Goal: Transaction & Acquisition: Purchase product/service

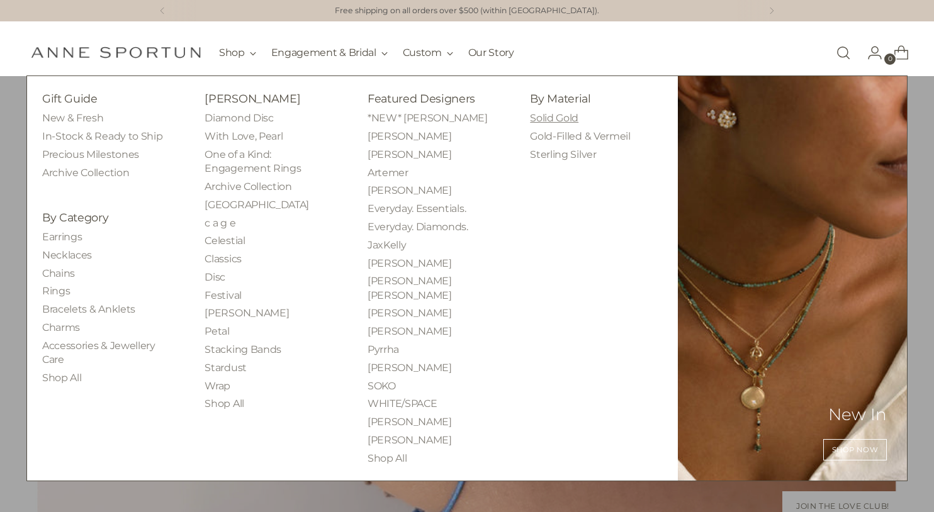
click at [562, 118] on link "Solid Gold" at bounding box center [554, 118] width 48 height 12
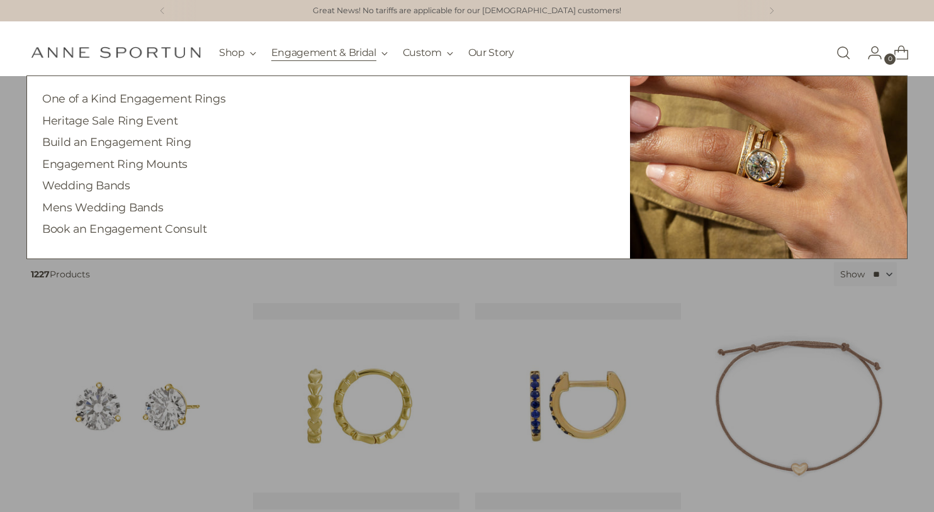
click at [294, 47] on button "Engagement & Bridal" at bounding box center [329, 53] width 116 height 28
click at [167, 102] on link "One of a Kind Engagement Rings" at bounding box center [133, 98] width 183 height 13
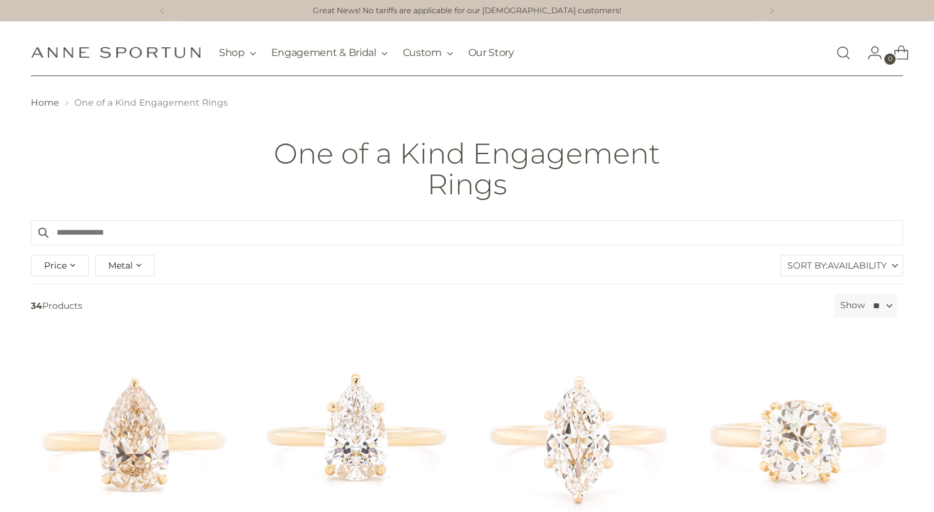
click at [134, 264] on div "Metal" at bounding box center [125, 265] width 60 height 21
click at [108, 298] on span "button" at bounding box center [110, 298] width 10 height 10
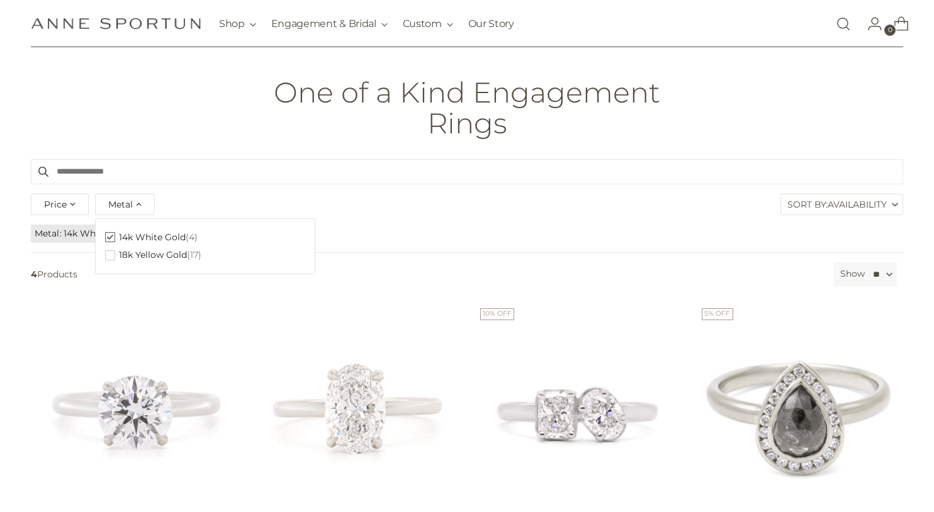
click at [272, 162] on input "Search products" at bounding box center [467, 171] width 872 height 25
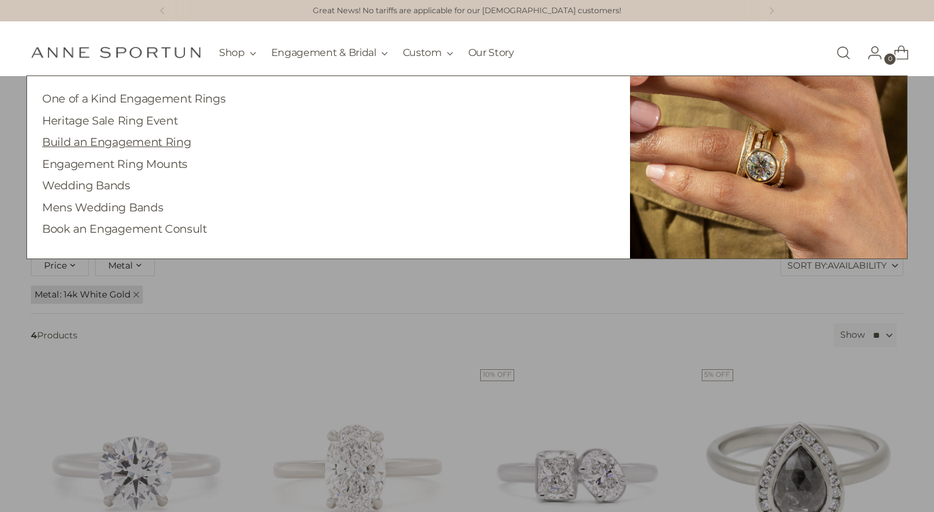
click at [158, 146] on link "Build an Engagement Ring" at bounding box center [116, 141] width 148 height 13
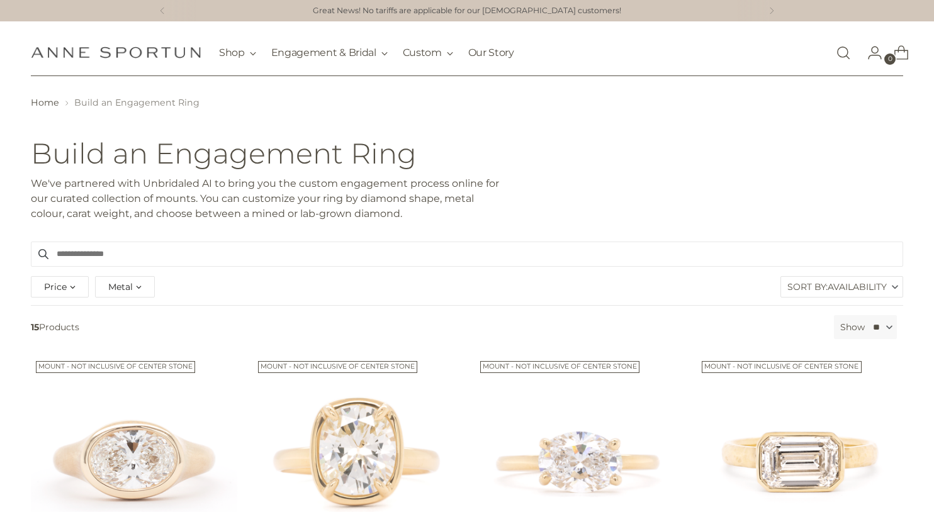
click at [112, 287] on span "Metal" at bounding box center [120, 287] width 25 height 14
click at [110, 338] on span "button" at bounding box center [110, 338] width 10 height 10
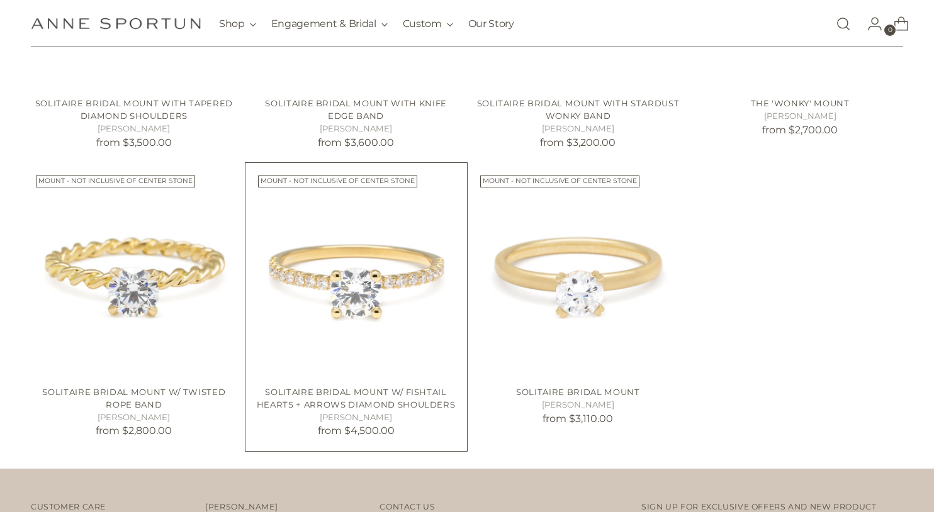
scroll to position [1072, 0]
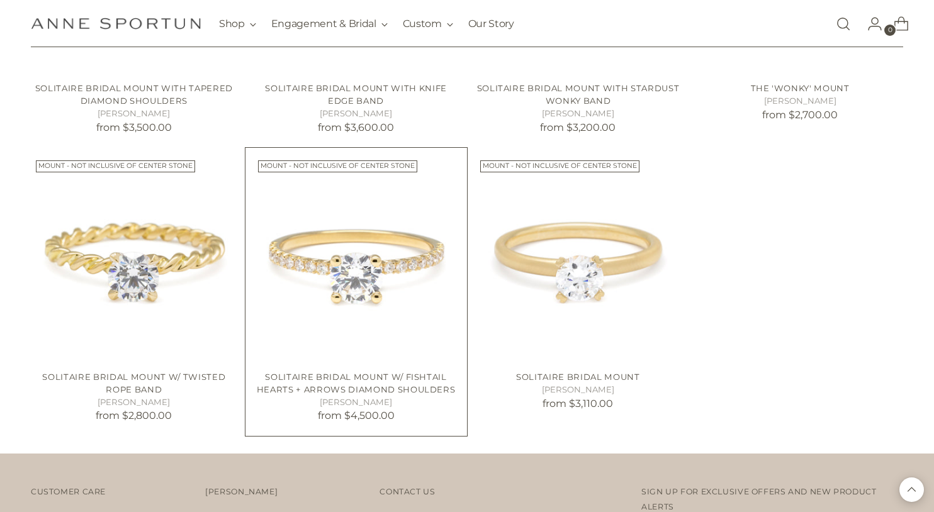
click at [0, 0] on img "Solitaire Bridal Mount W/ Fishtail Hearts + Arrows Diamond Shoulders" at bounding box center [0, 0] width 0 height 0
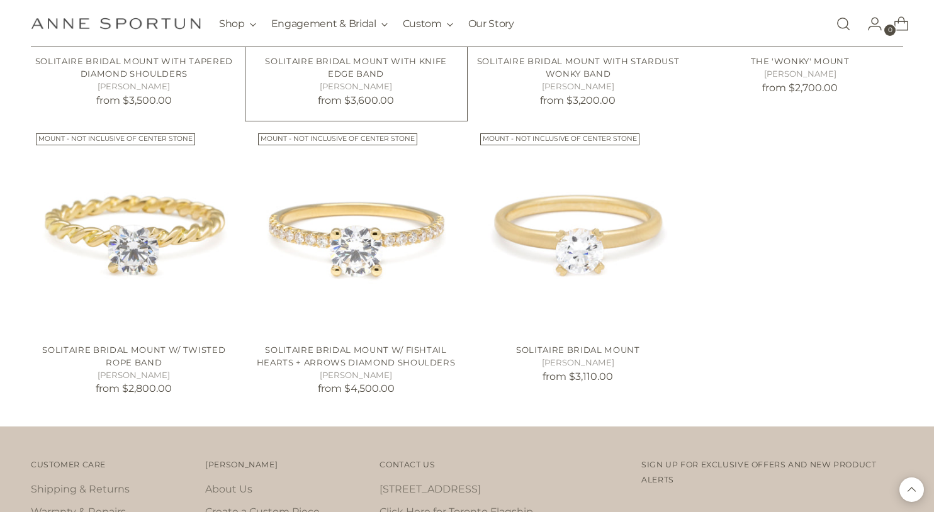
scroll to position [1175, 0]
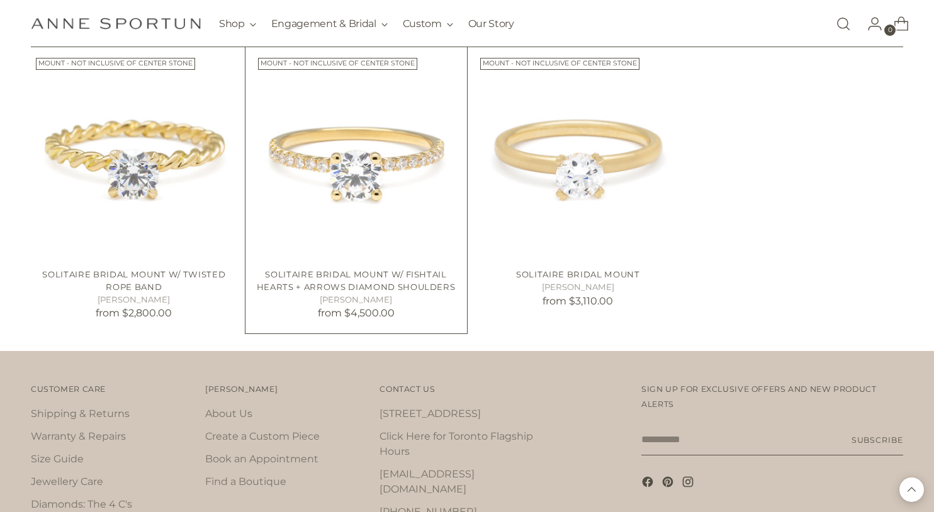
click at [0, 0] on img "Solitaire Bridal Mount W/ Fishtail Hearts + Arrows Diamond Shoulders" at bounding box center [0, 0] width 0 height 0
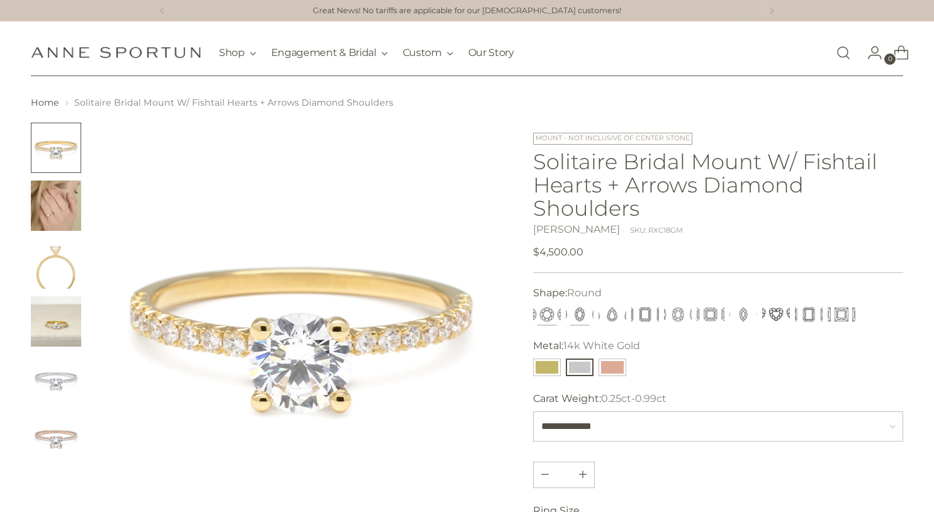
click at [569, 316] on button "Oval" at bounding box center [580, 315] width 28 height 18
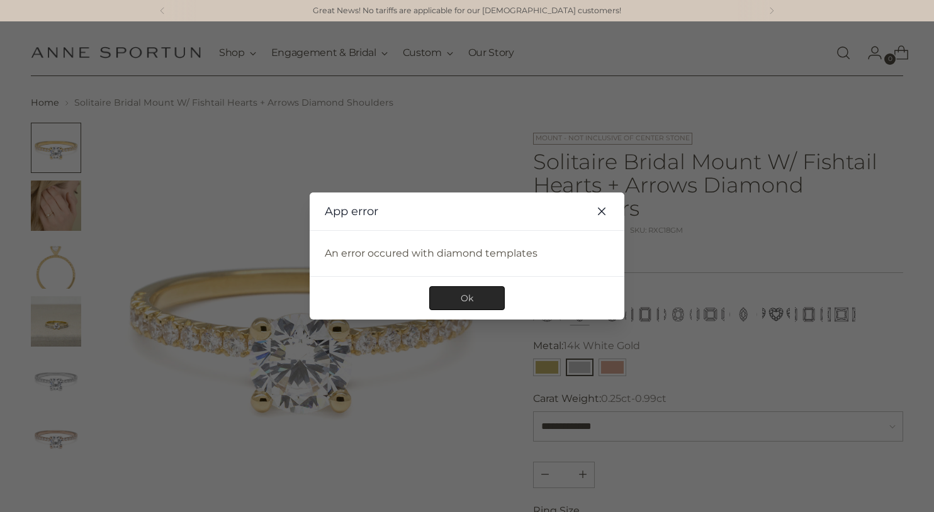
click at [464, 306] on button "Ok" at bounding box center [467, 298] width 76 height 24
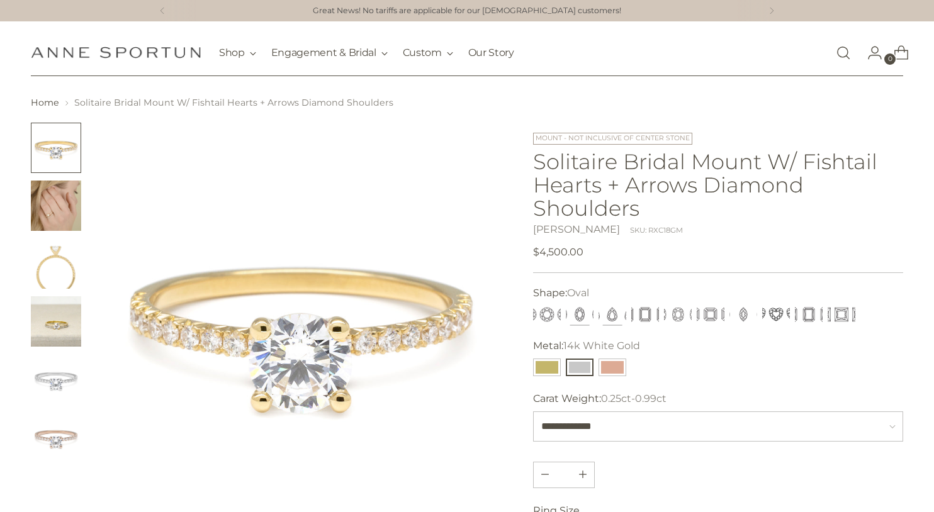
click at [610, 315] on button "Pear" at bounding box center [612, 315] width 28 height 18
click at [670, 314] on button "Cushion" at bounding box center [678, 315] width 28 height 18
click at [651, 316] on button "Emerald" at bounding box center [645, 315] width 28 height 18
click at [709, 315] on button "Asscher" at bounding box center [711, 315] width 28 height 18
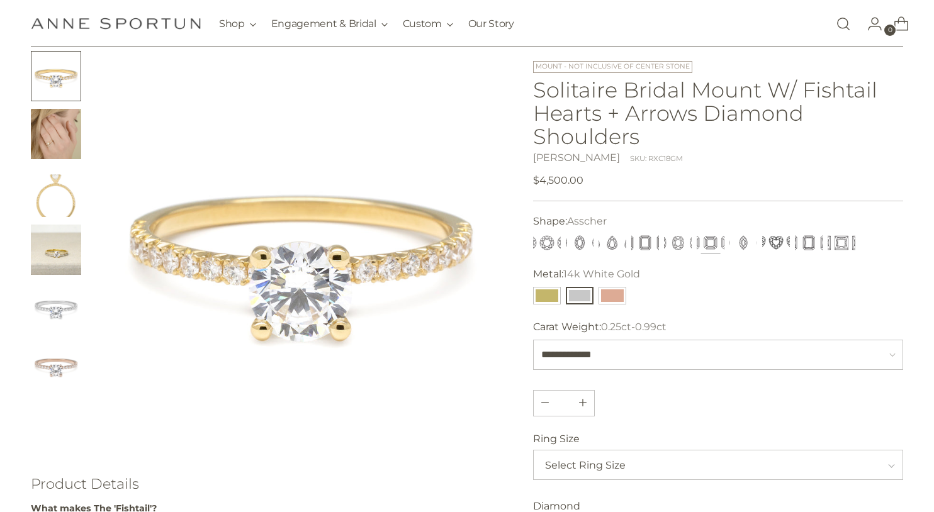
scroll to position [115, 0]
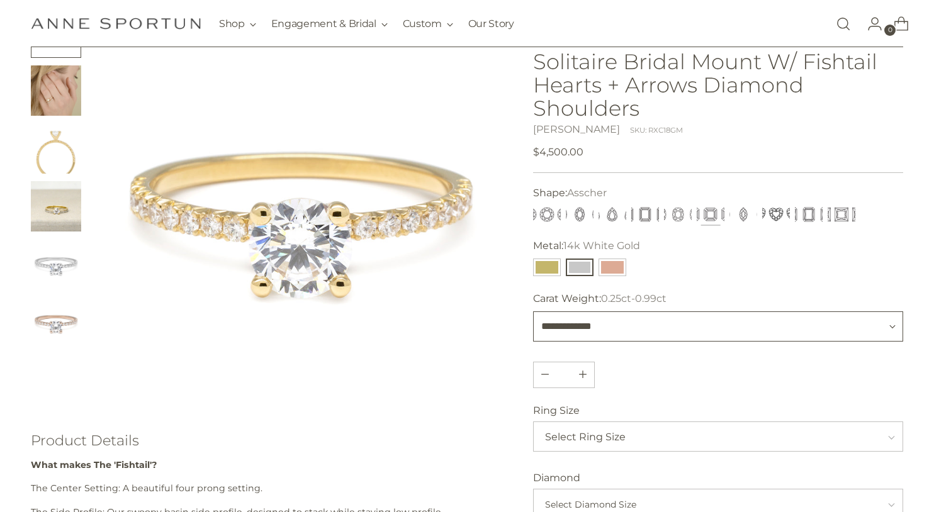
click at [707, 319] on select "**********" at bounding box center [718, 326] width 370 height 30
select select "**********"
click at [533, 311] on select "**********" at bounding box center [718, 326] width 370 height 30
click at [708, 215] on button "Asscher" at bounding box center [711, 215] width 28 height 18
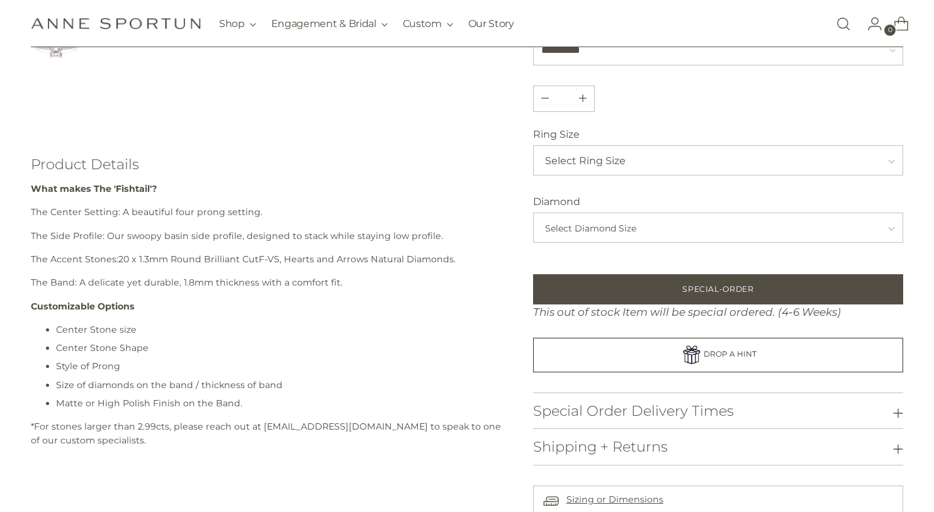
scroll to position [392, 0]
click at [693, 184] on div "Ring Size Select Ring Size Select Diamond Size" at bounding box center [718, 184] width 370 height 116
click at [709, 159] on span "Select Ring Size" at bounding box center [714, 160] width 339 height 30
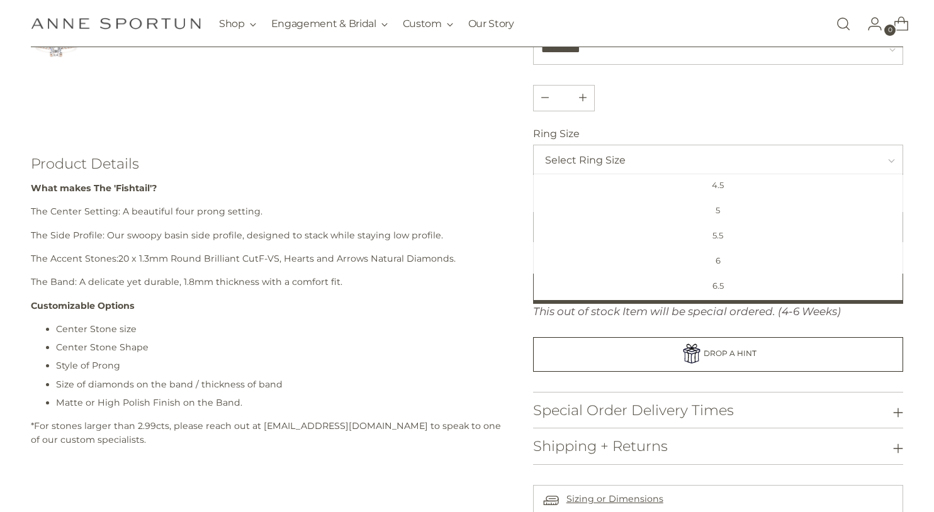
scroll to position [82, 0]
click at [727, 233] on span "5.5" at bounding box center [718, 230] width 362 height 25
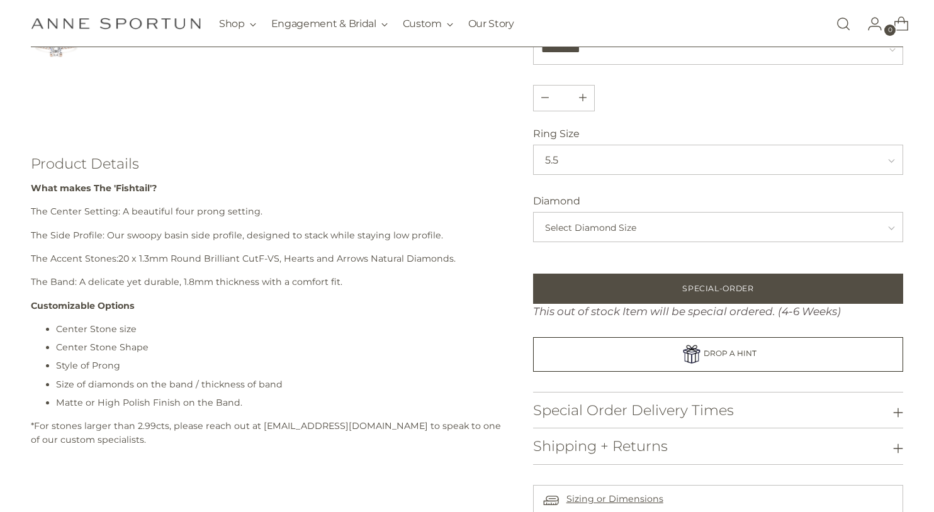
click at [574, 229] on span "Select Diamond Size" at bounding box center [714, 228] width 339 height 30
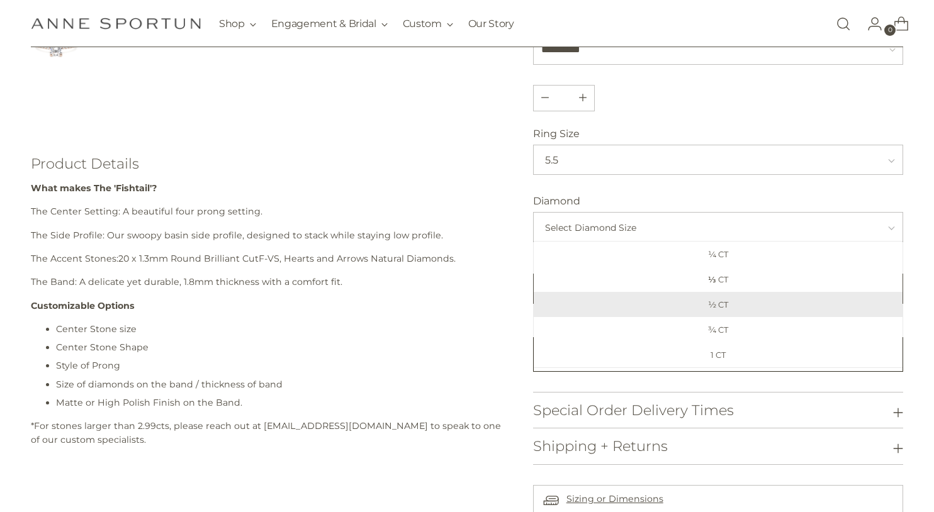
click at [673, 302] on span "½ CT" at bounding box center [718, 304] width 362 height 25
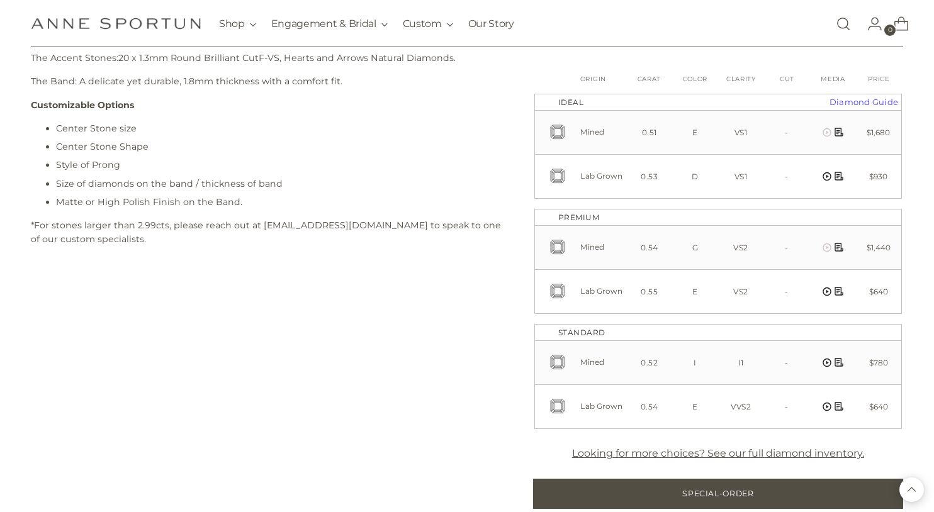
scroll to position [578, 0]
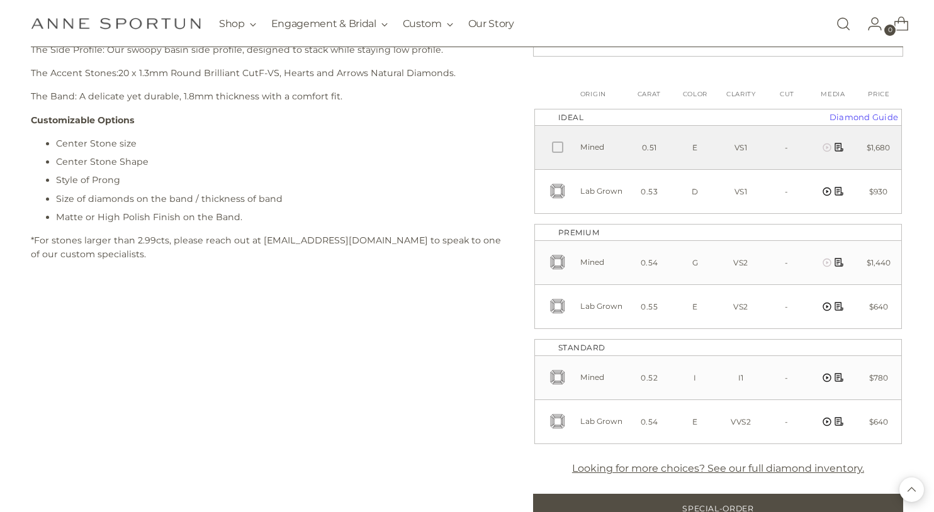
click at [554, 152] on icon at bounding box center [558, 148] width 11 height 11
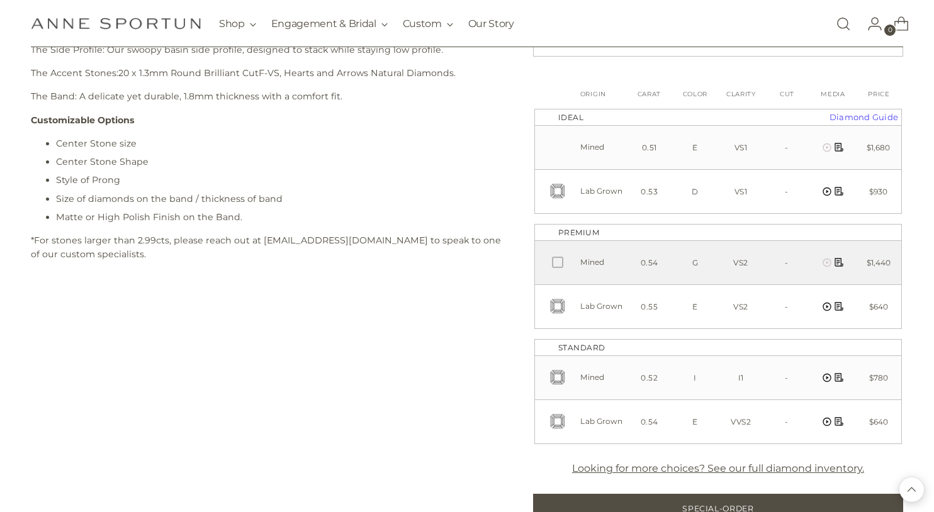
click at [557, 269] on icon at bounding box center [558, 263] width 11 height 11
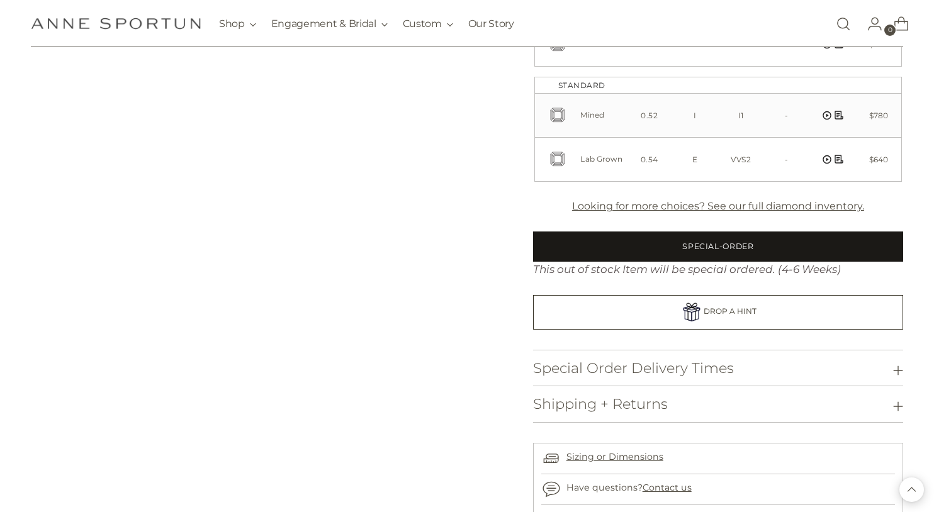
scroll to position [841, 0]
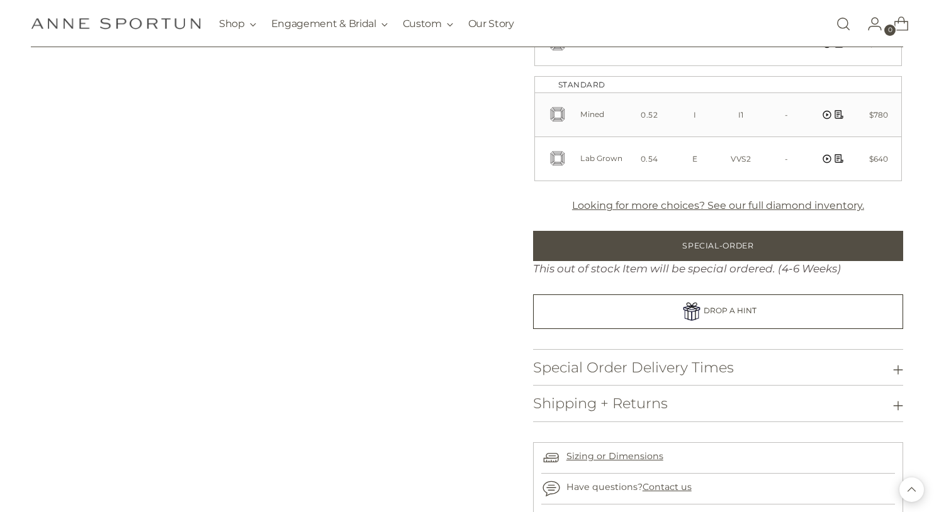
click at [687, 367] on h3 "Special Order Delivery Times" at bounding box center [633, 368] width 201 height 16
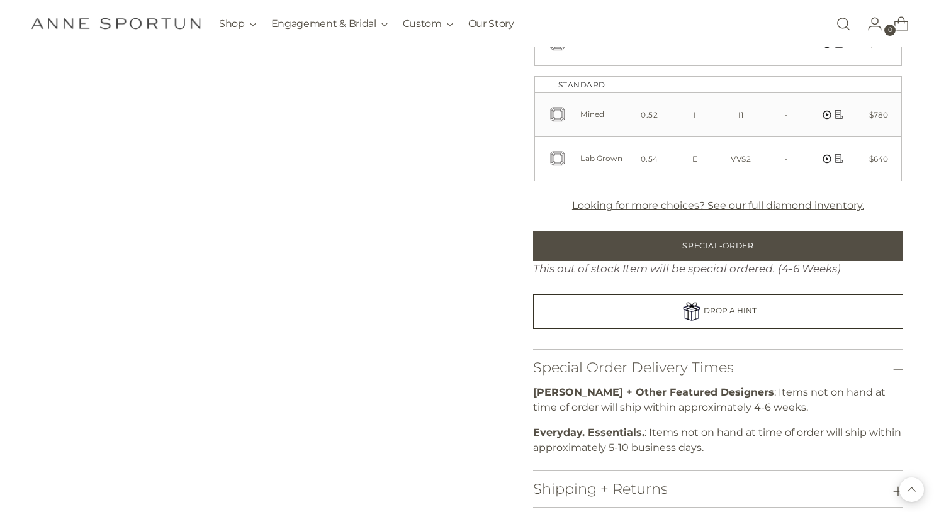
click at [687, 367] on h3 "Special Order Delivery Times" at bounding box center [633, 368] width 201 height 16
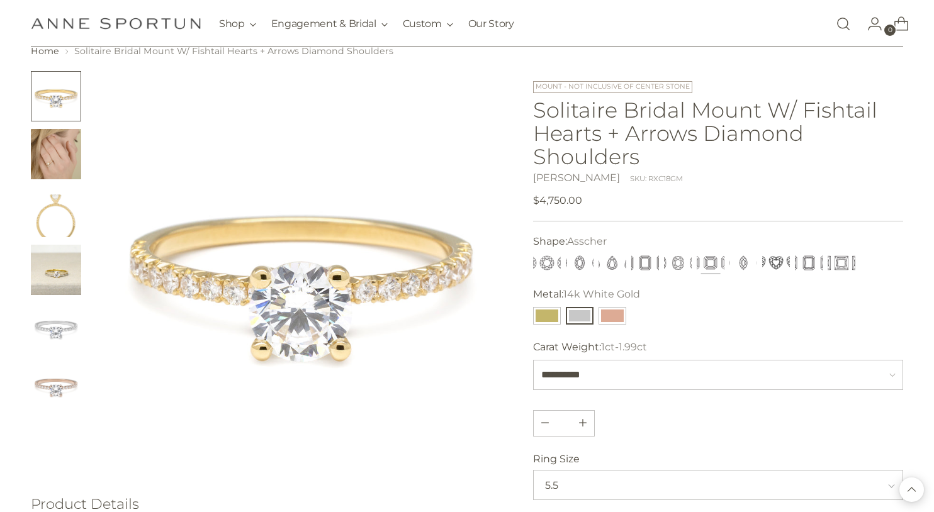
scroll to position [0, 0]
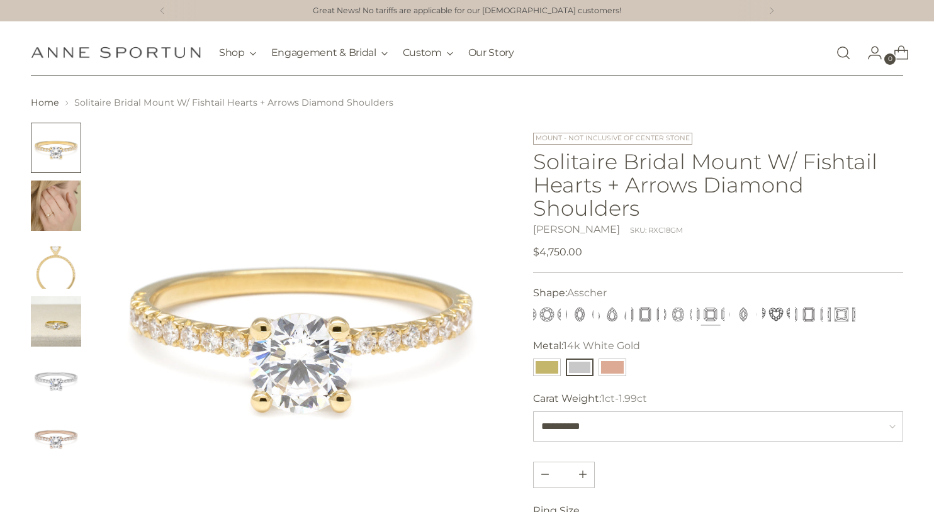
click at [71, 142] on button "Change image to image 1" at bounding box center [56, 148] width 50 height 50
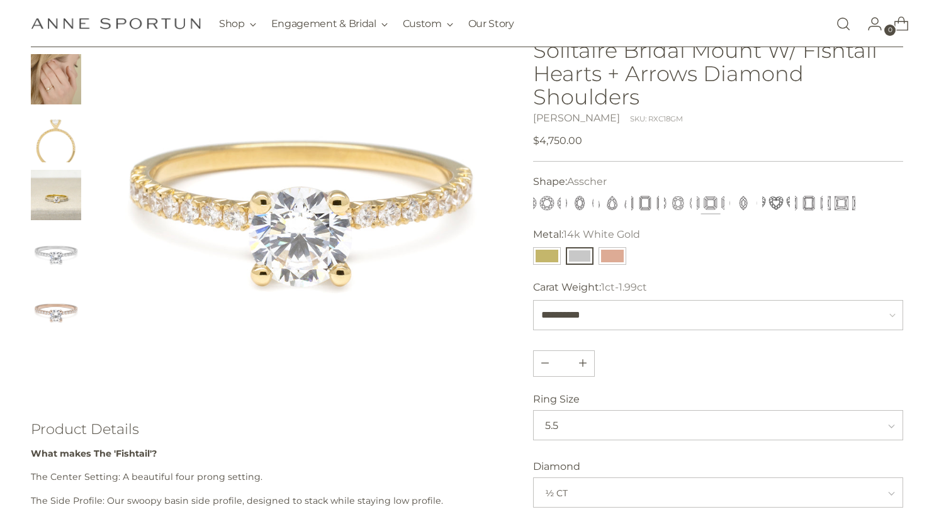
scroll to position [122, 0]
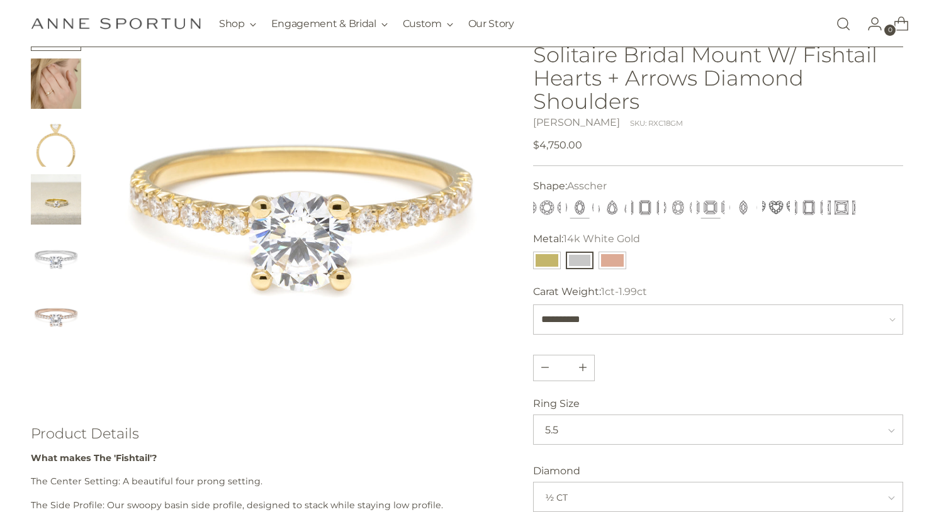
click at [584, 206] on button "Oval" at bounding box center [580, 208] width 28 height 18
click at [583, 205] on button "Oval" at bounding box center [580, 208] width 28 height 18
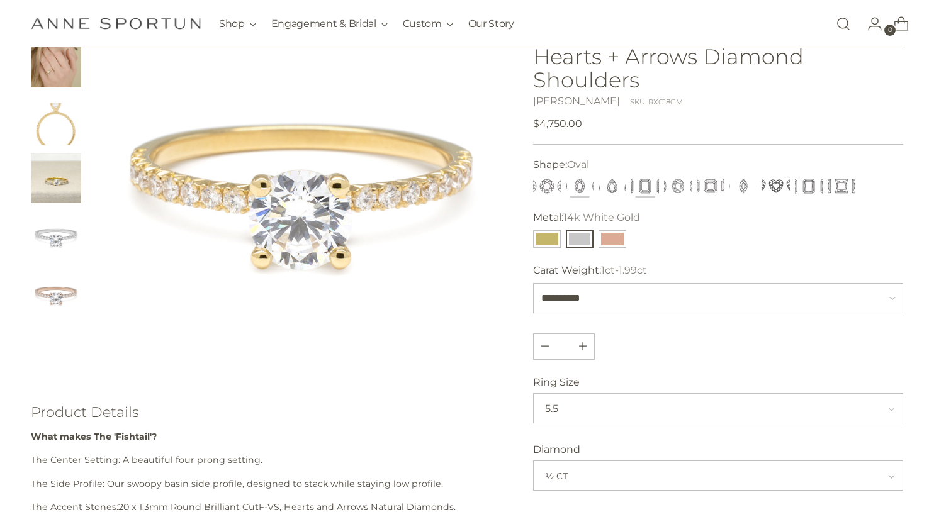
click at [646, 186] on button "Emerald" at bounding box center [645, 186] width 28 height 18
click at [624, 187] on button "Pear" at bounding box center [612, 186] width 28 height 18
click at [808, 188] on button "Radiant" at bounding box center [809, 186] width 28 height 18
click at [548, 186] on button "Round" at bounding box center [547, 186] width 28 height 18
click at [832, 184] on button "Princess" at bounding box center [841, 186] width 28 height 18
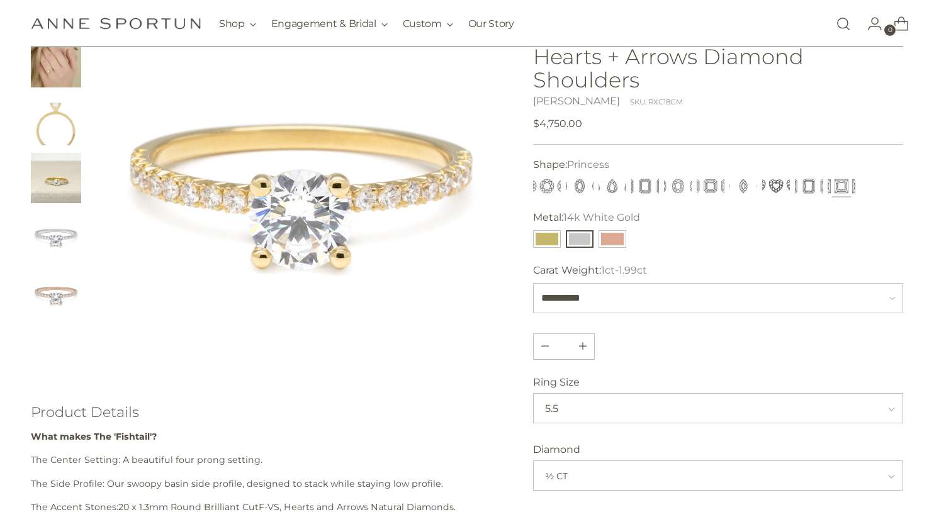
click at [839, 193] on button "Princess" at bounding box center [841, 186] width 28 height 18
click at [819, 192] on button "Radiant" at bounding box center [809, 186] width 28 height 18
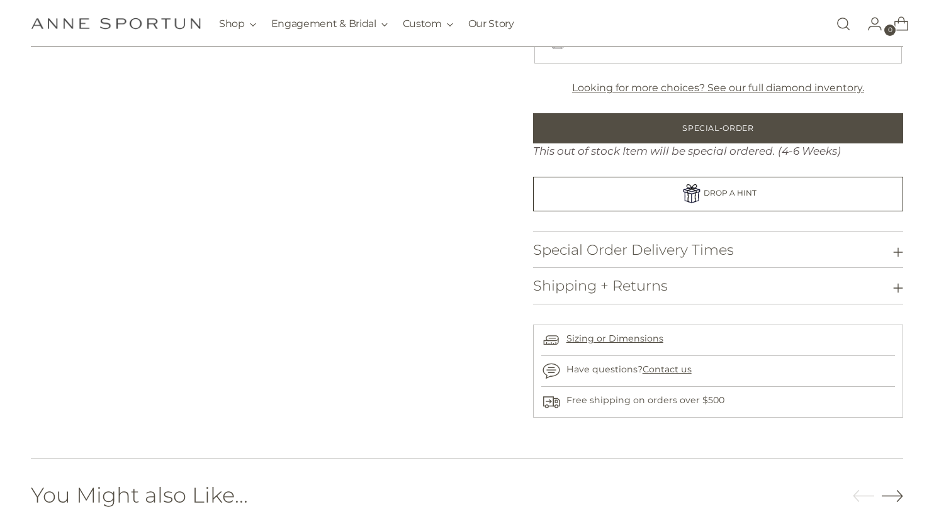
scroll to position [983, 0]
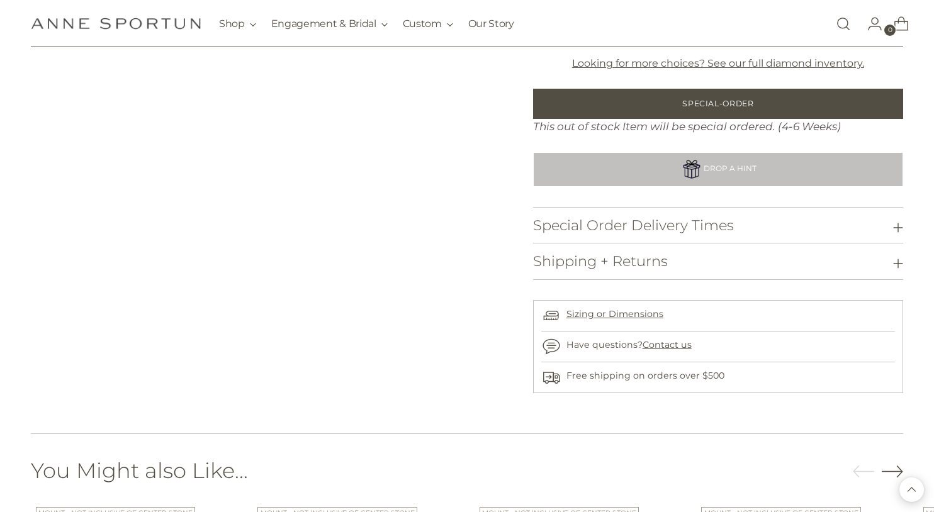
click at [762, 169] on link "DROP A HINT" at bounding box center [718, 169] width 370 height 34
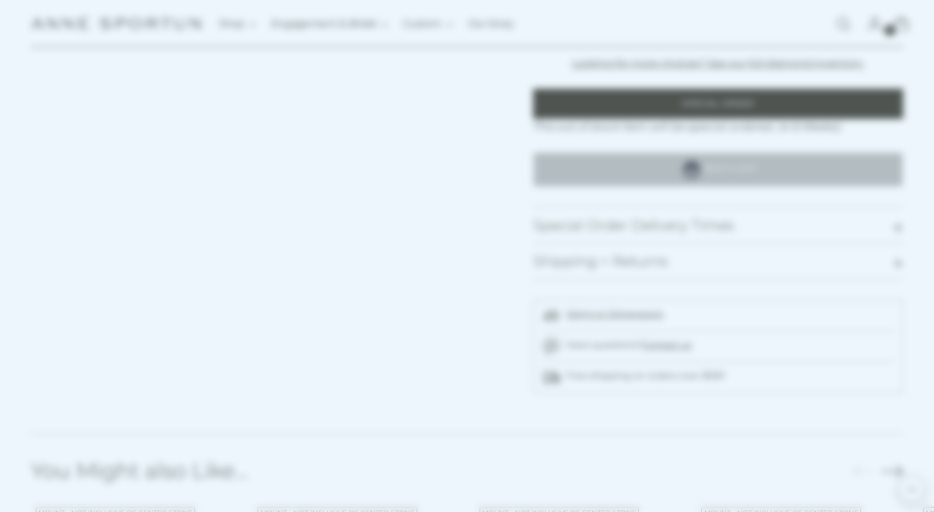
scroll to position [0, 0]
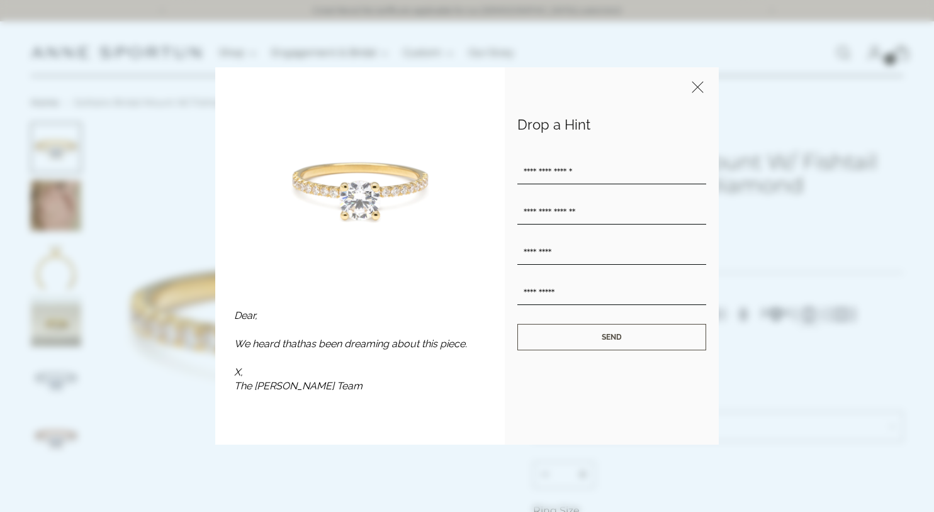
click at [561, 175] on input "text" at bounding box center [611, 172] width 189 height 25
click at [540, 237] on div at bounding box center [611, 233] width 189 height 16
click at [541, 243] on input "text" at bounding box center [611, 252] width 189 height 25
type input "***"
click at [566, 206] on input "email" at bounding box center [611, 212] width 189 height 25
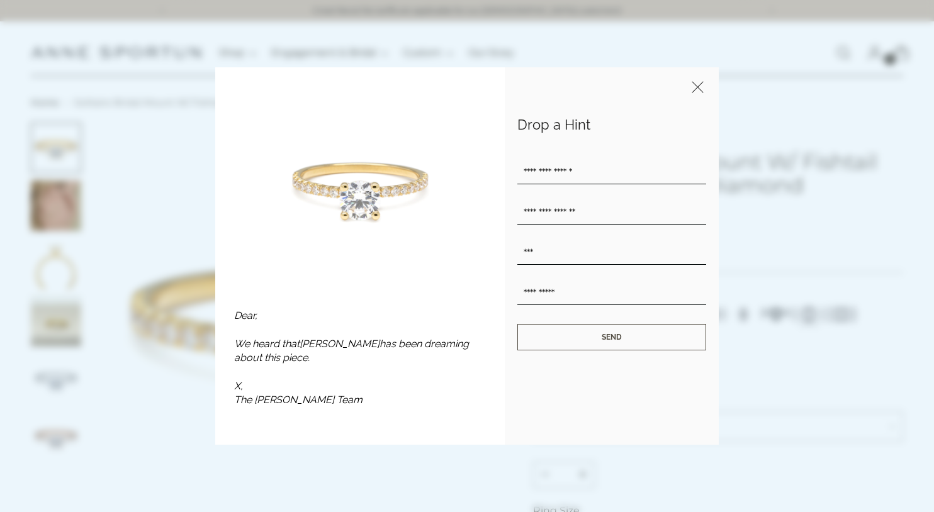
type input "**********"
click at [563, 176] on input "text" at bounding box center [611, 172] width 189 height 25
type input "***"
click at [584, 294] on input "email" at bounding box center [611, 293] width 189 height 25
type input "**********"
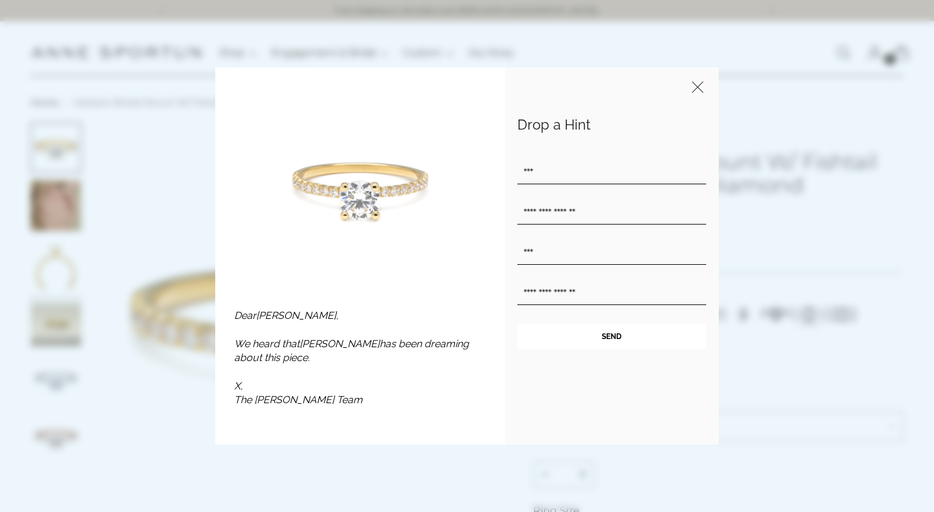
click at [602, 339] on span "SEND" at bounding box center [612, 336] width 20 height 9
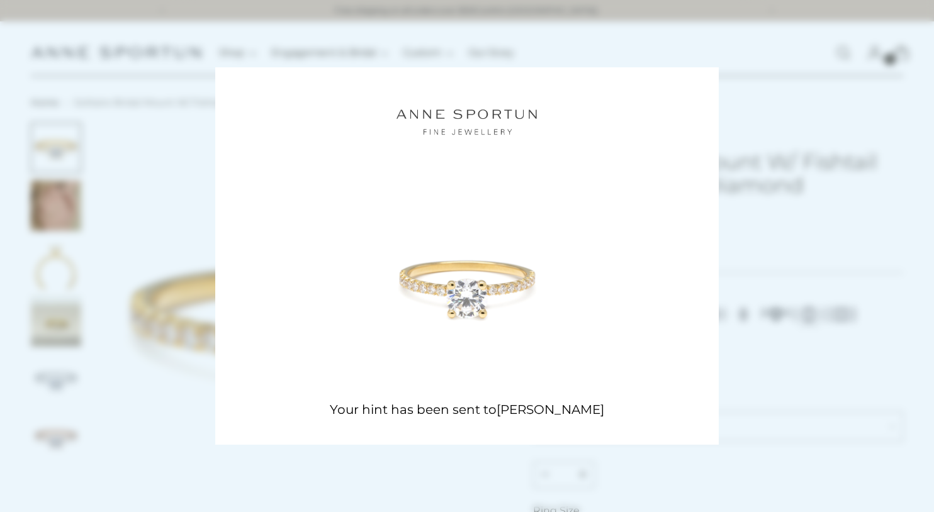
click at [759, 95] on div at bounding box center [467, 256] width 934 height 512
click at [453, 279] on img at bounding box center [467, 283] width 160 height 160
click at [454, 393] on div "Your hint has been sent to Rux" at bounding box center [466, 414] width 503 height 91
click at [440, 459] on div at bounding box center [467, 256] width 934 height 512
click at [628, 259] on div at bounding box center [466, 283] width 491 height 160
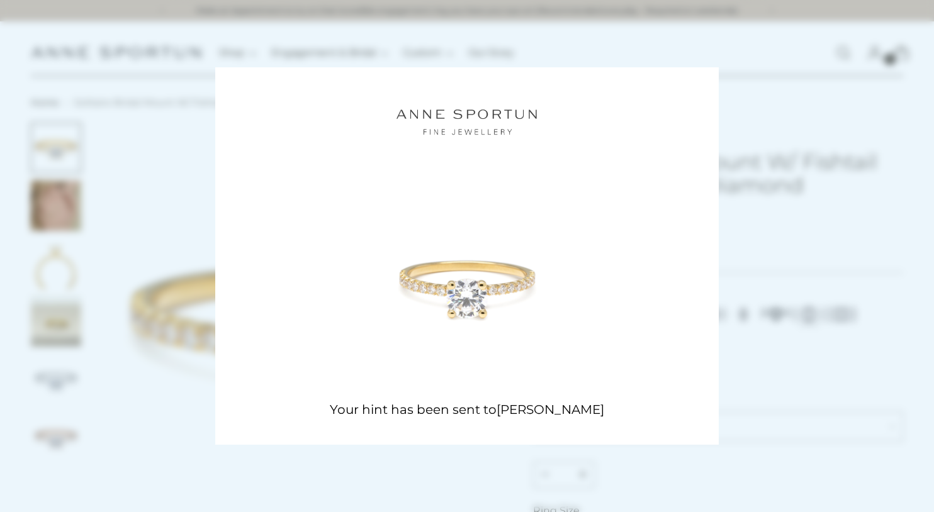
click at [137, 73] on div at bounding box center [467, 256] width 934 height 512
click at [588, 328] on div at bounding box center [466, 283] width 491 height 160
click at [716, 60] on div at bounding box center [467, 256] width 934 height 512
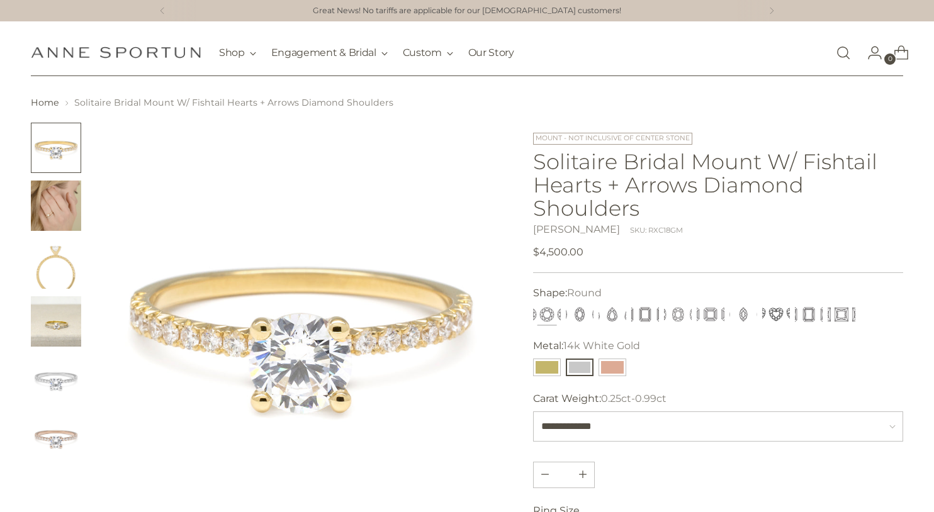
click at [65, 211] on img "Change image to image 2" at bounding box center [56, 206] width 50 height 50
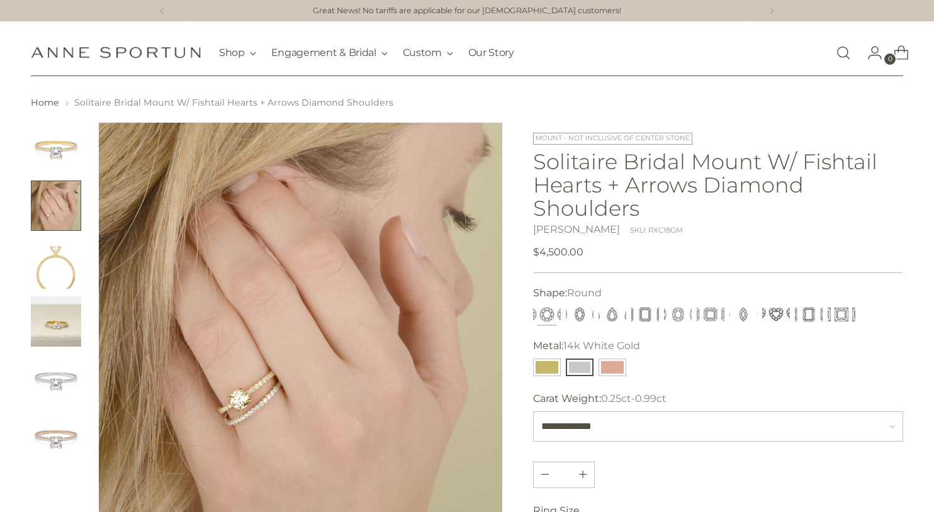
click at [53, 262] on img "Change image to image 3" at bounding box center [56, 263] width 50 height 50
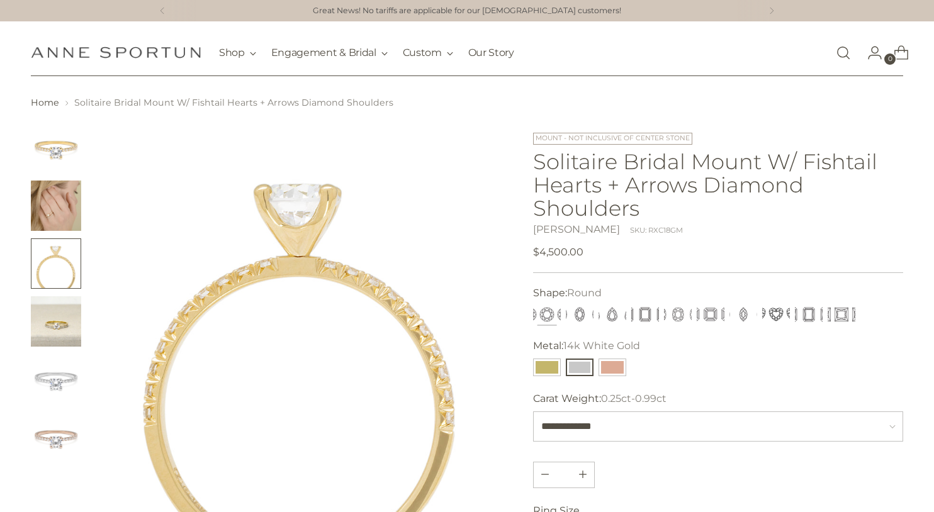
click at [56, 333] on img "Change image to image 4" at bounding box center [56, 321] width 50 height 50
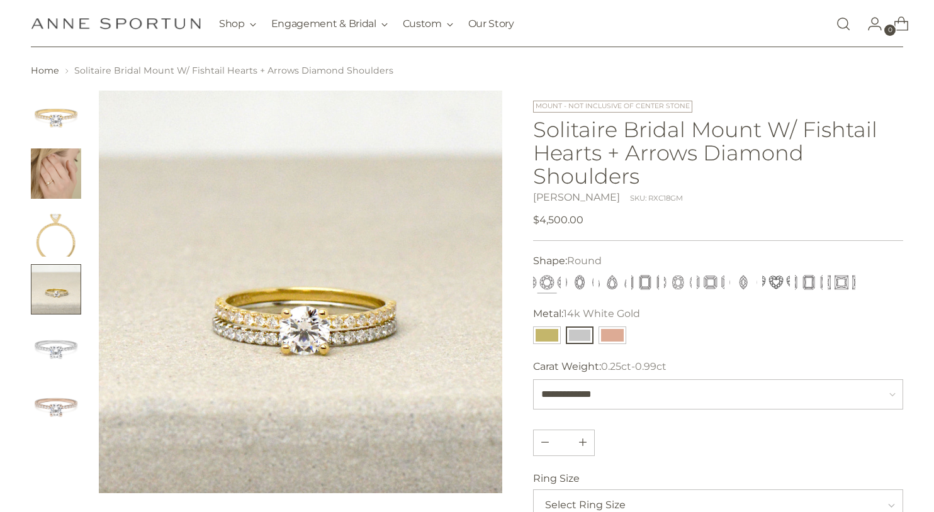
scroll to position [33, 0]
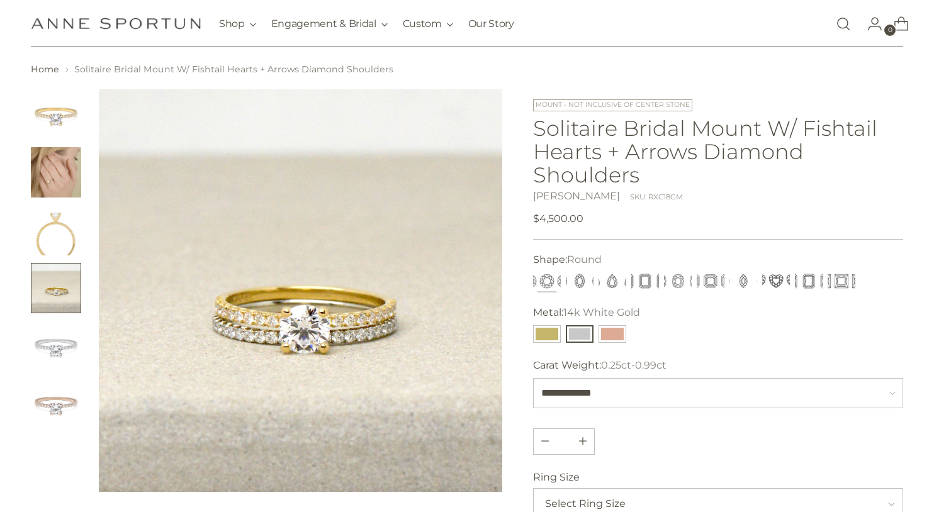
click at [57, 351] on img "Change image to image 5" at bounding box center [56, 346] width 50 height 50
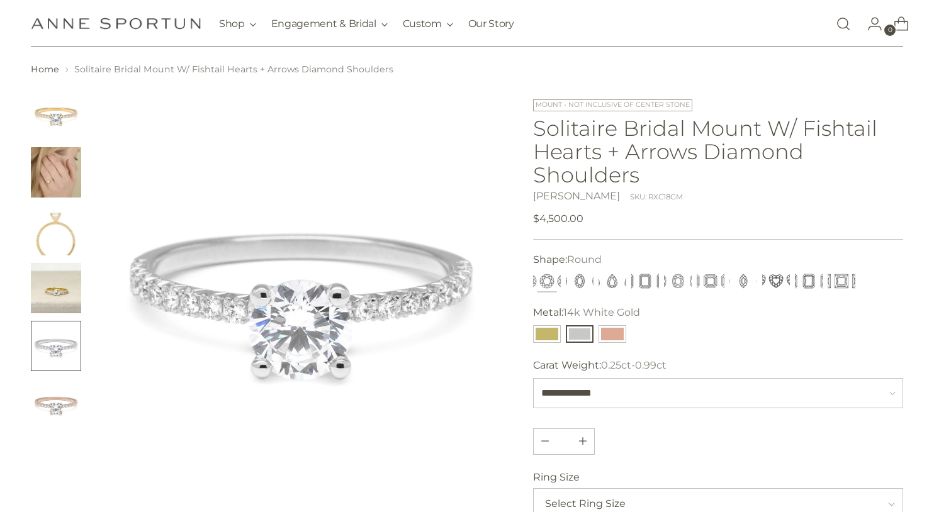
click at [570, 270] on div "***** **** **** ******* ******* ******* ******** ***** ******* ********" at bounding box center [693, 281] width 327 height 23
click at [572, 275] on button "Oval" at bounding box center [580, 281] width 28 height 18
click at [571, 274] on button "Oval" at bounding box center [580, 281] width 28 height 18
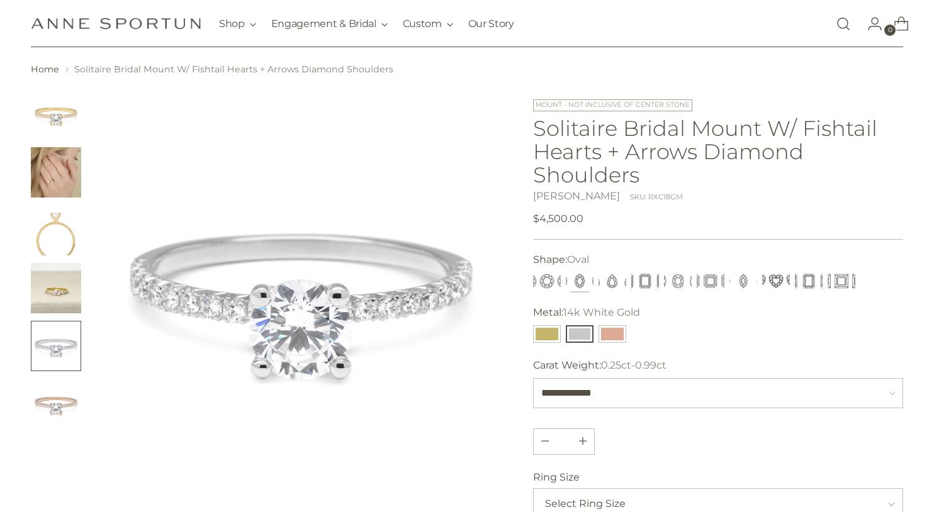
click at [571, 274] on button "Oval" at bounding box center [580, 281] width 28 height 18
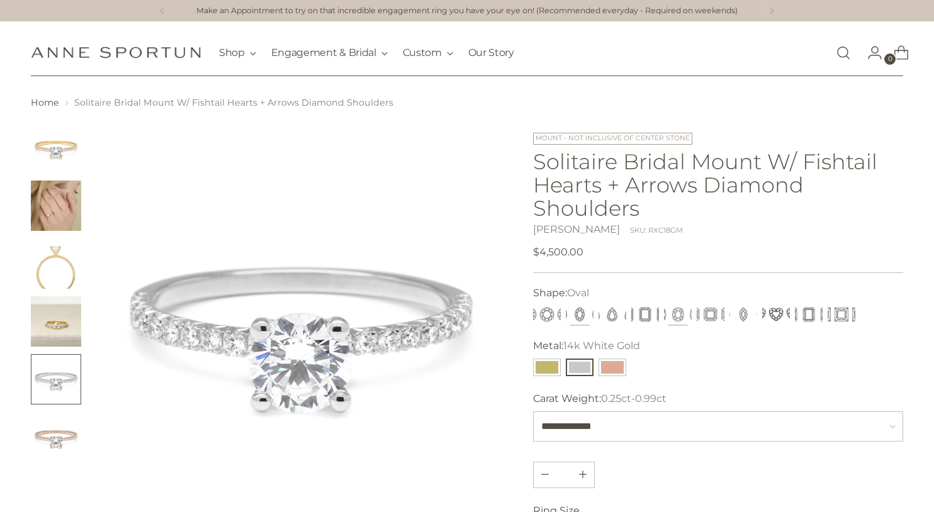
click at [681, 315] on button "Cushion" at bounding box center [678, 315] width 28 height 18
click at [848, 311] on button "Princess" at bounding box center [841, 315] width 28 height 18
click at [817, 315] on button "Radiant" at bounding box center [809, 315] width 28 height 18
click at [788, 315] on button "Heart" at bounding box center [776, 315] width 28 height 18
